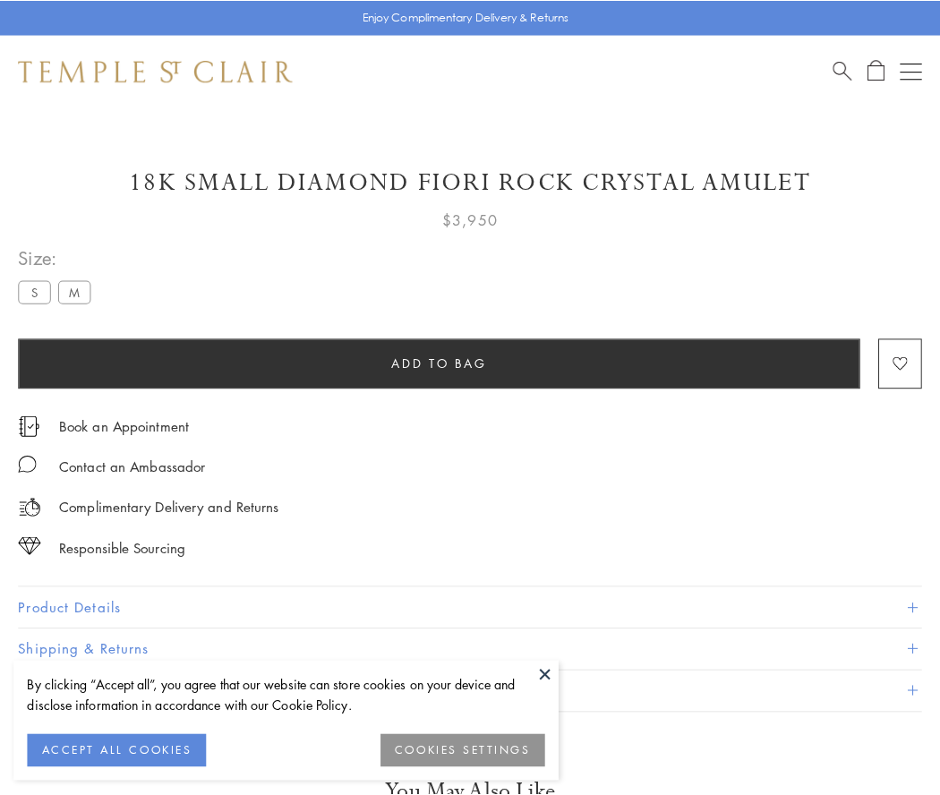
scroll to position [106, 0]
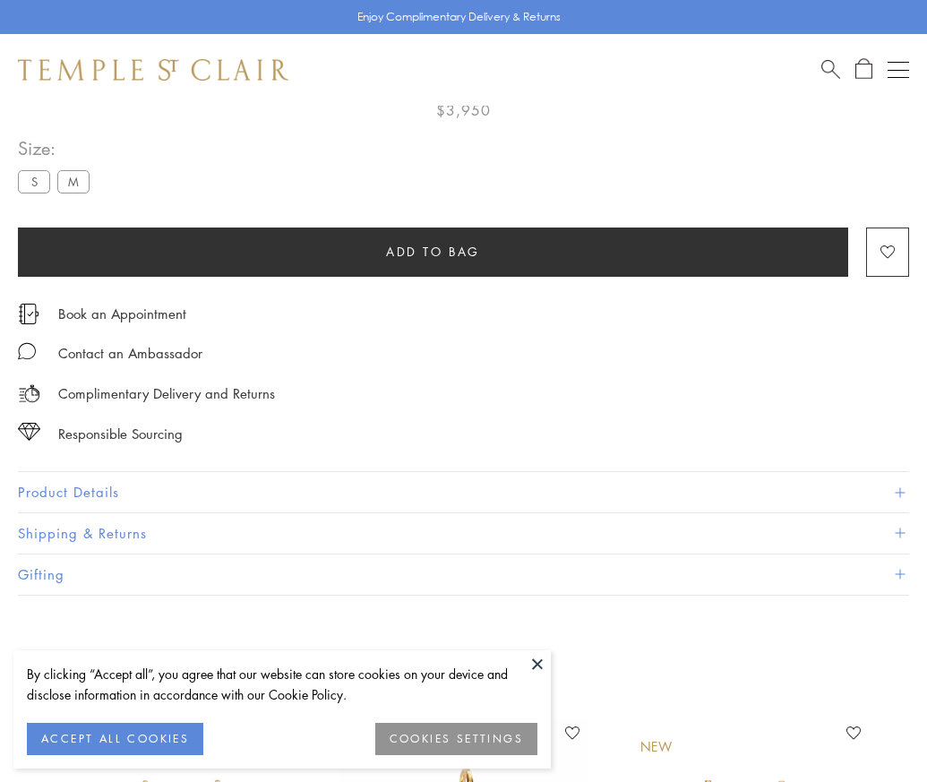
click at [433, 251] on span "Add to bag" at bounding box center [433, 252] width 94 height 20
